Goal: Use online tool/utility

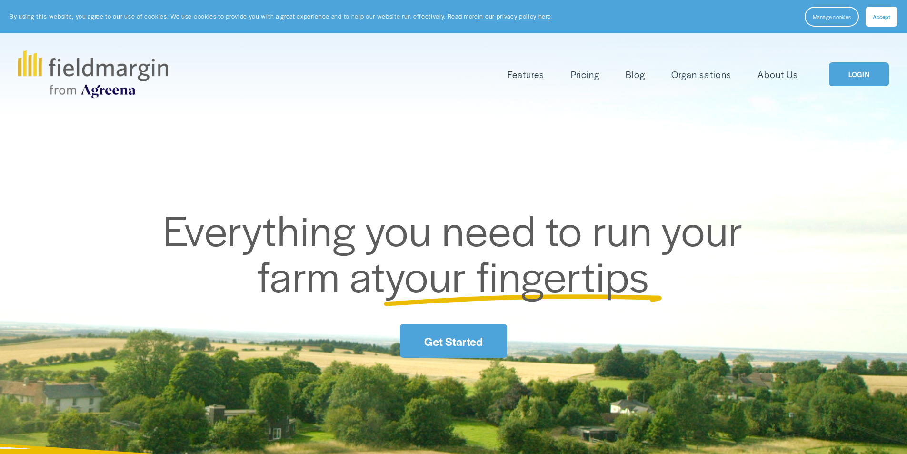
click at [850, 68] on link "LOGIN" at bounding box center [859, 74] width 60 height 24
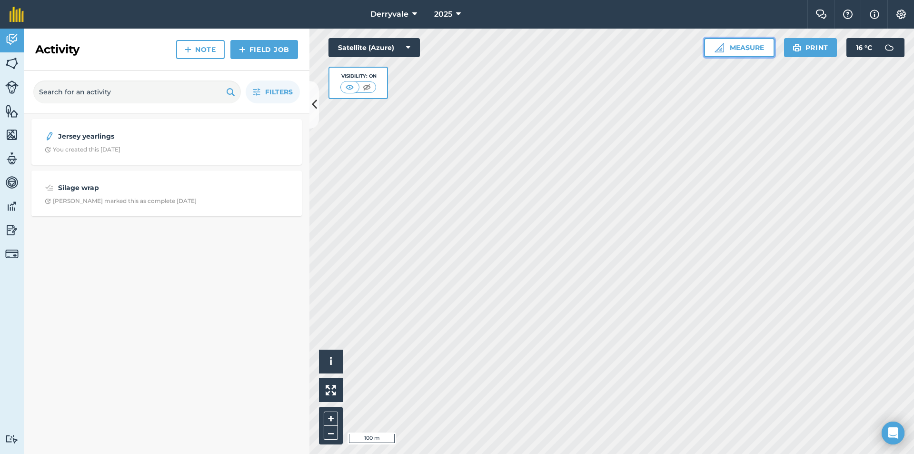
click at [770, 51] on button "Measure" at bounding box center [739, 47] width 70 height 19
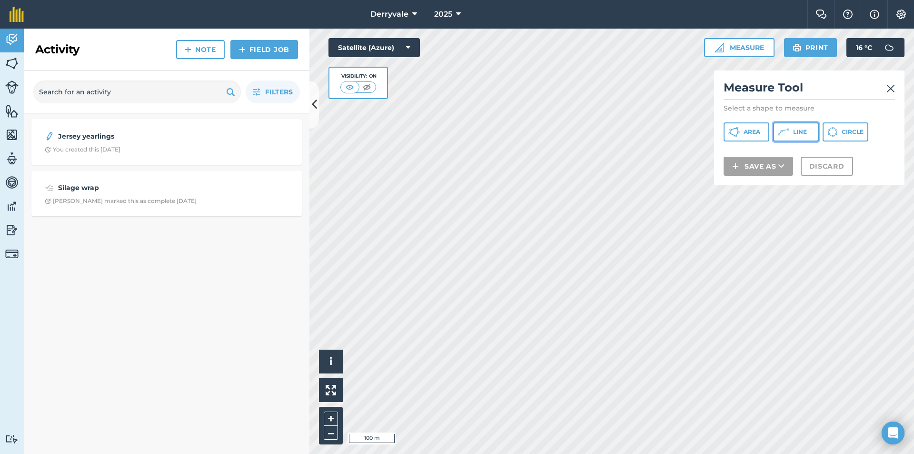
click at [810, 136] on button "Line" at bounding box center [796, 131] width 46 height 19
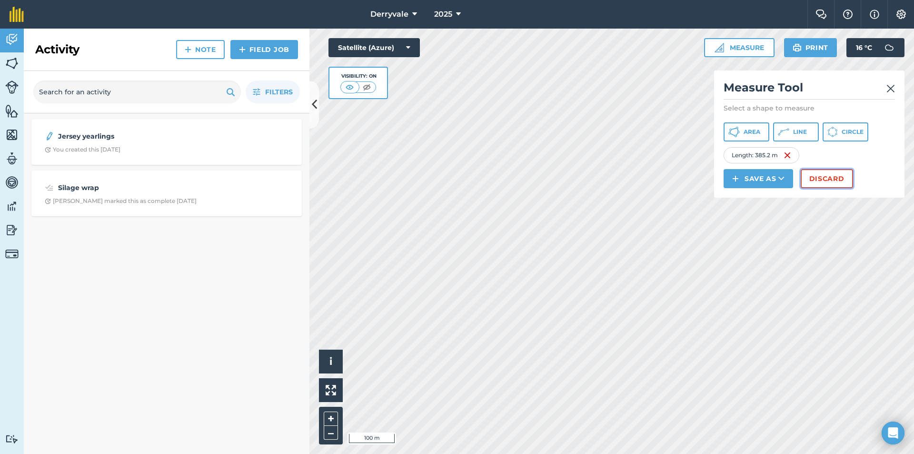
click at [819, 177] on button "Discard" at bounding box center [826, 178] width 52 height 19
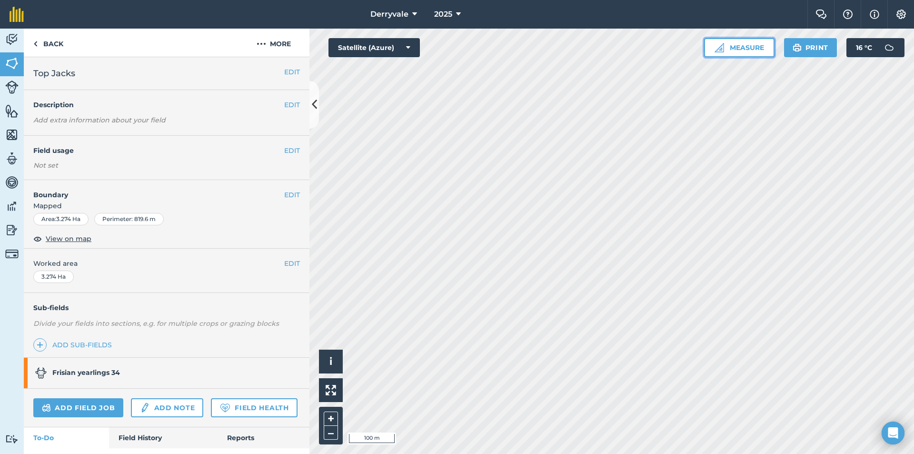
click at [716, 51] on img at bounding box center [719, 48] width 10 height 10
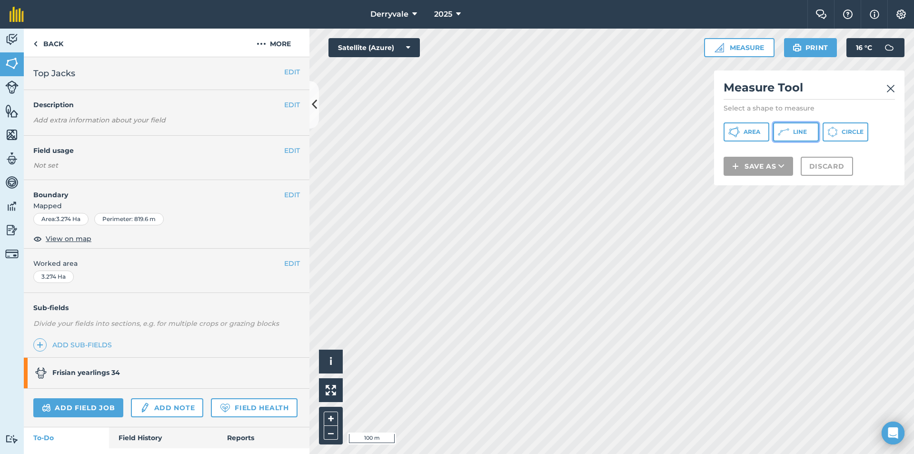
click at [789, 129] on icon at bounding box center [788, 129] width 2 height 2
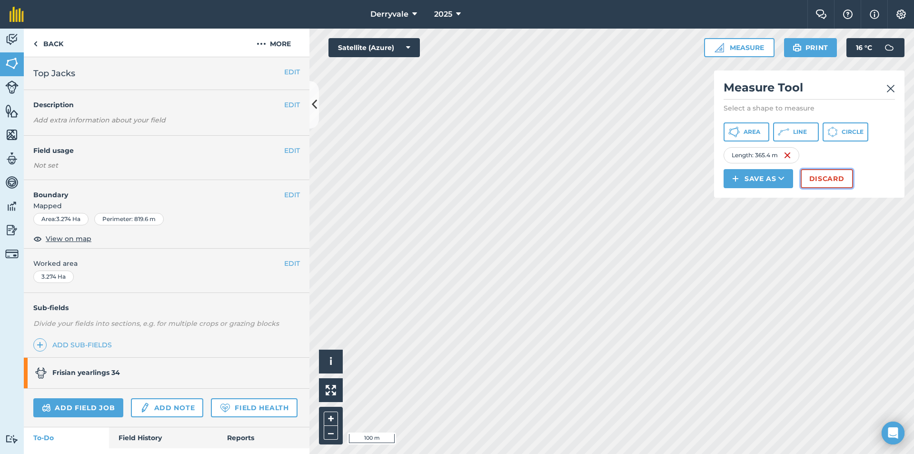
click at [822, 178] on button "Discard" at bounding box center [826, 178] width 52 height 19
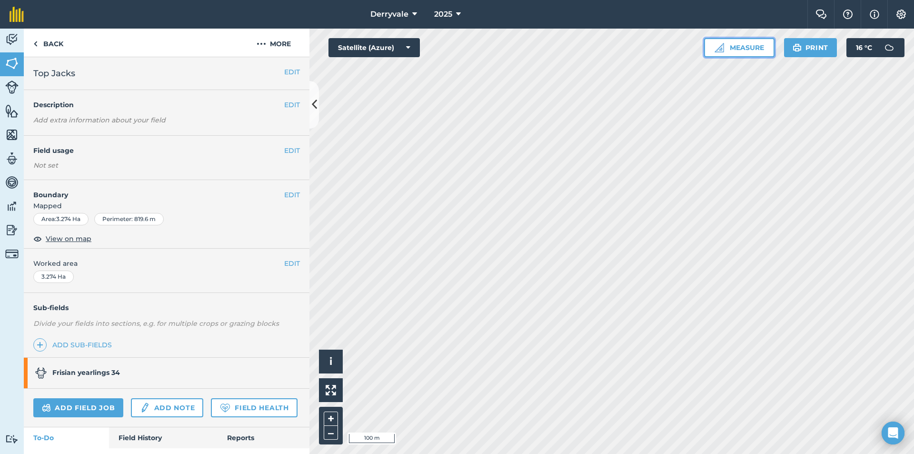
click at [714, 50] on img at bounding box center [719, 48] width 10 height 10
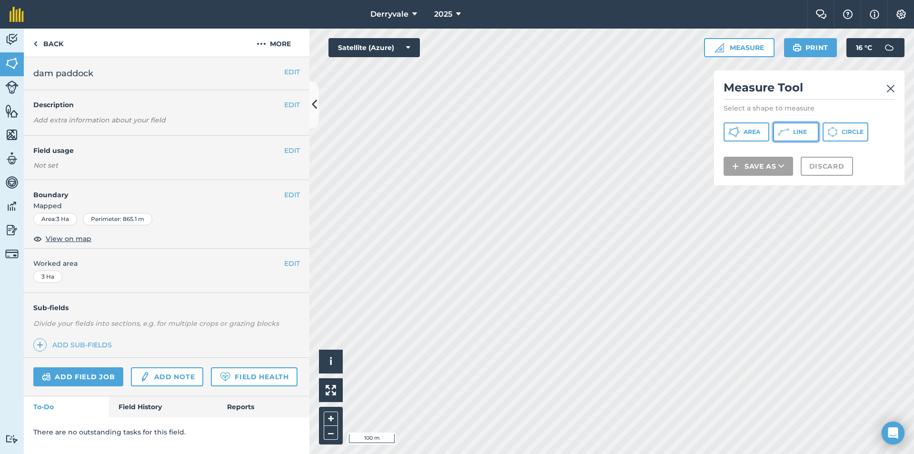
click at [791, 127] on button "Line" at bounding box center [796, 131] width 46 height 19
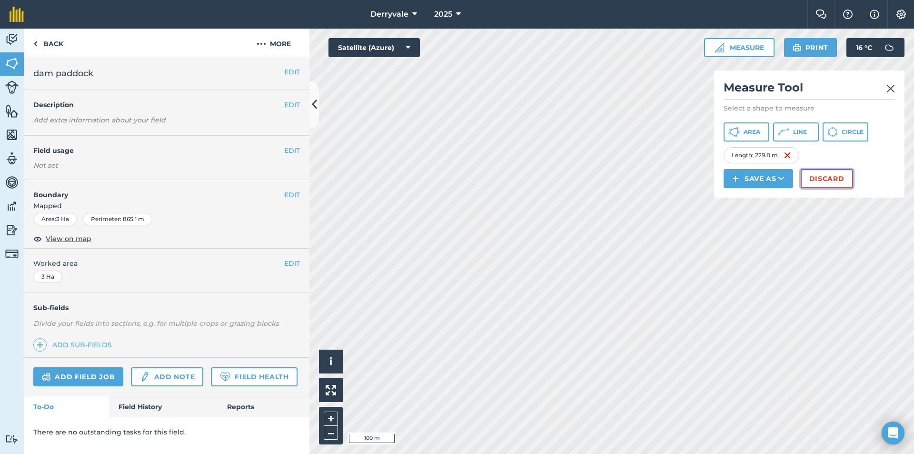
click at [826, 178] on button "Discard" at bounding box center [826, 178] width 52 height 19
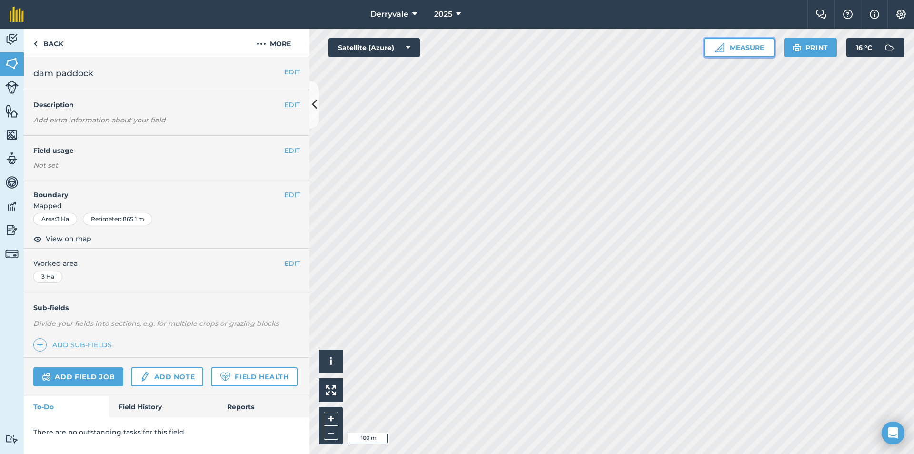
click at [756, 48] on button "Measure" at bounding box center [739, 47] width 70 height 19
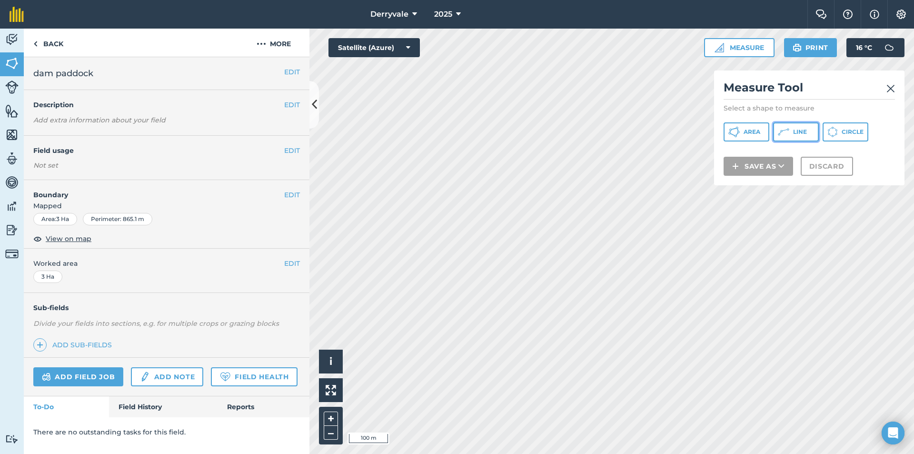
click at [785, 128] on icon at bounding box center [783, 131] width 11 height 11
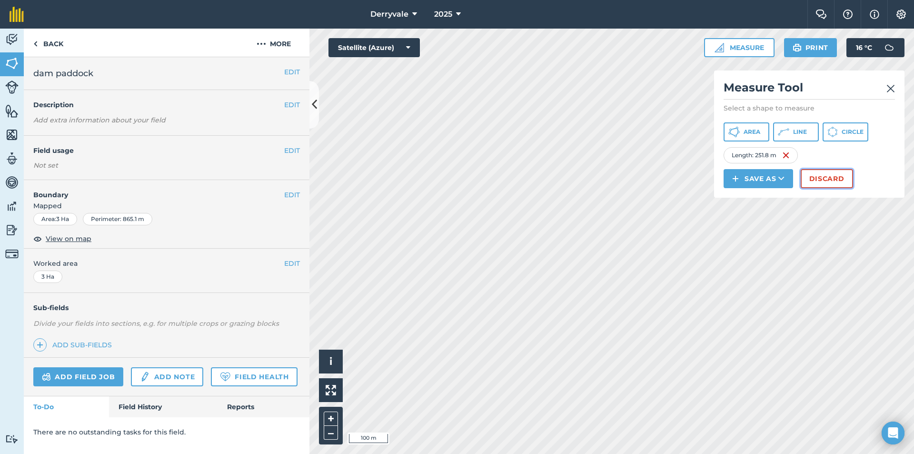
click at [840, 175] on button "Discard" at bounding box center [826, 178] width 52 height 19
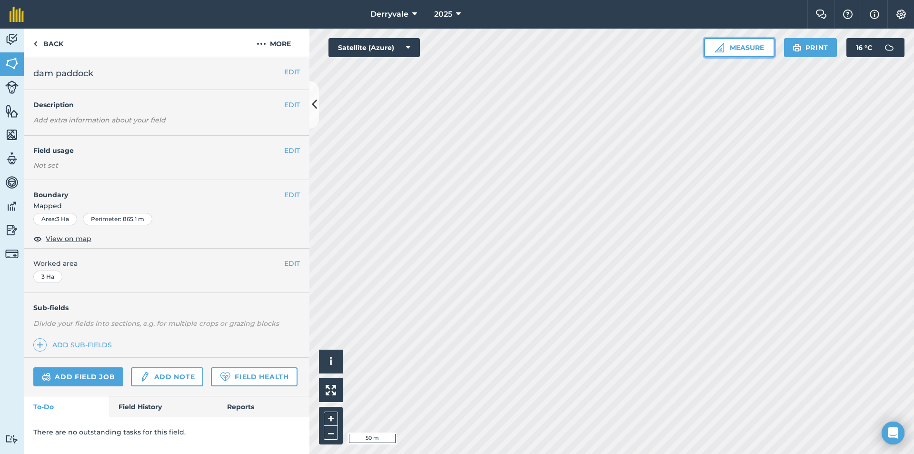
click at [742, 48] on button "Measure" at bounding box center [739, 47] width 70 height 19
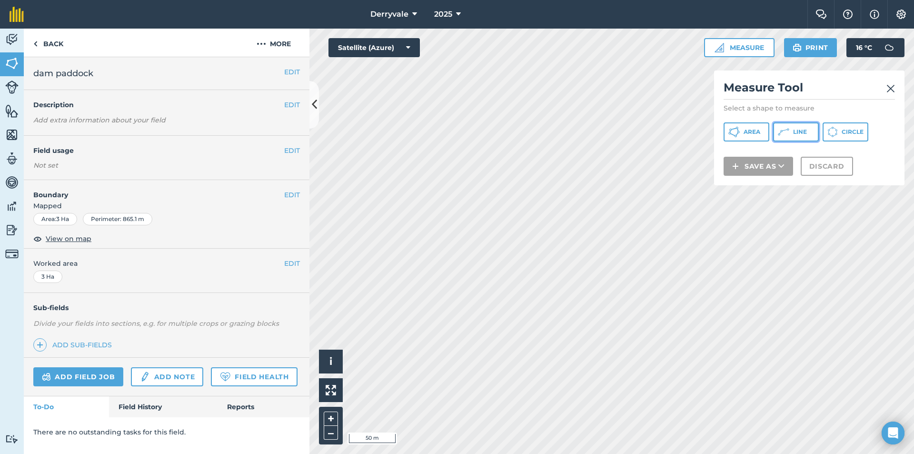
click at [801, 131] on span "Line" at bounding box center [800, 132] width 14 height 8
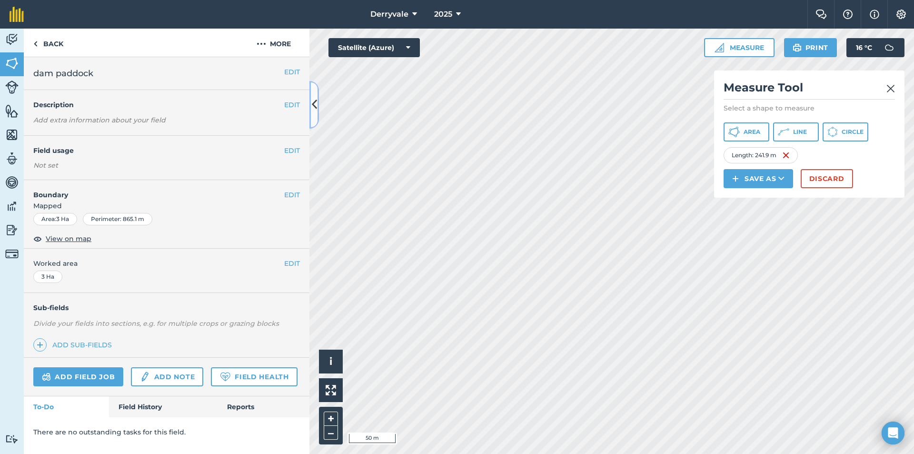
click at [316, 104] on icon at bounding box center [314, 104] width 5 height 17
